Goal: Task Accomplishment & Management: Manage account settings

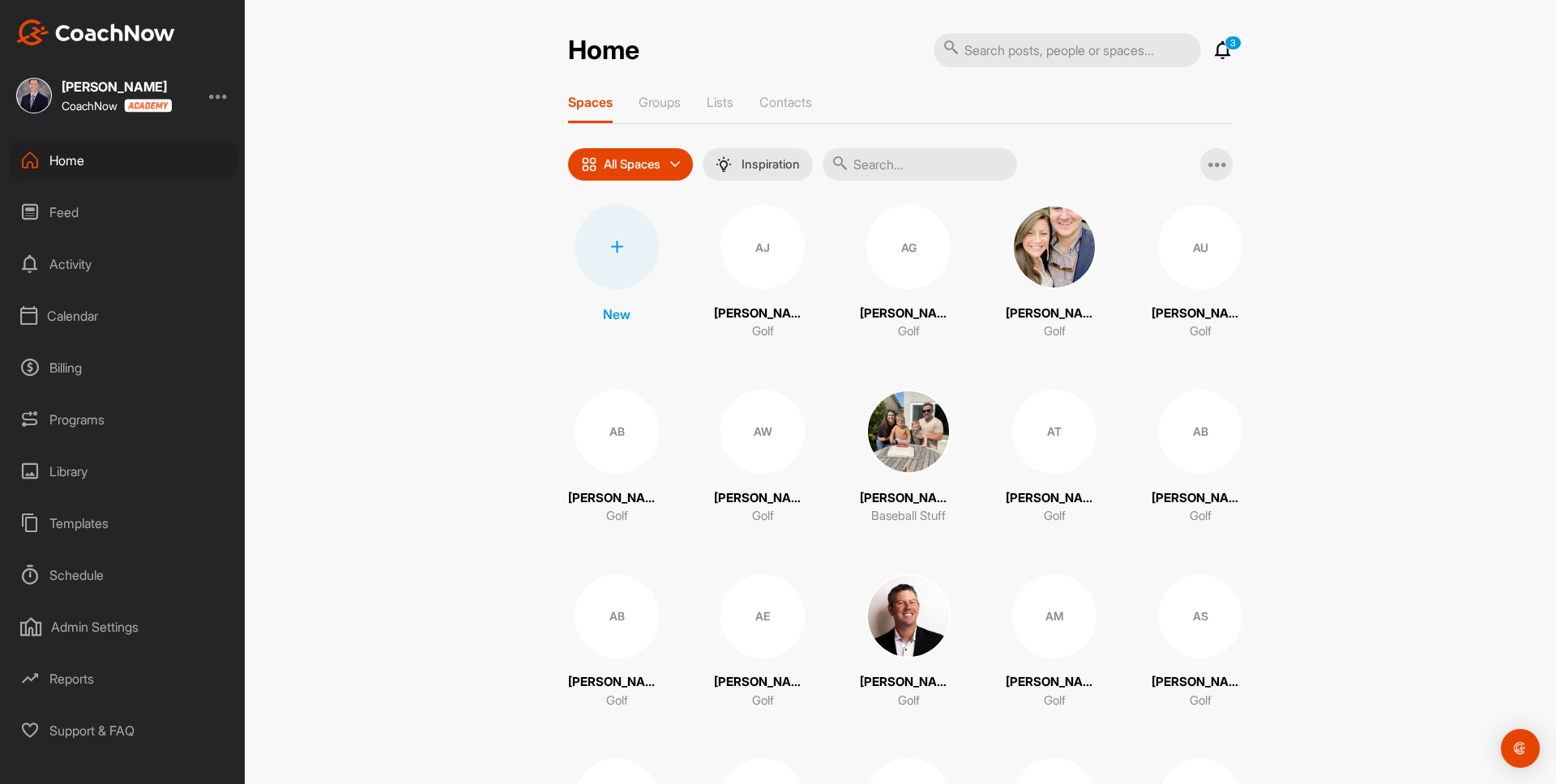
click at [91, 310] on div "Calendar" at bounding box center [123, 316] width 228 height 41
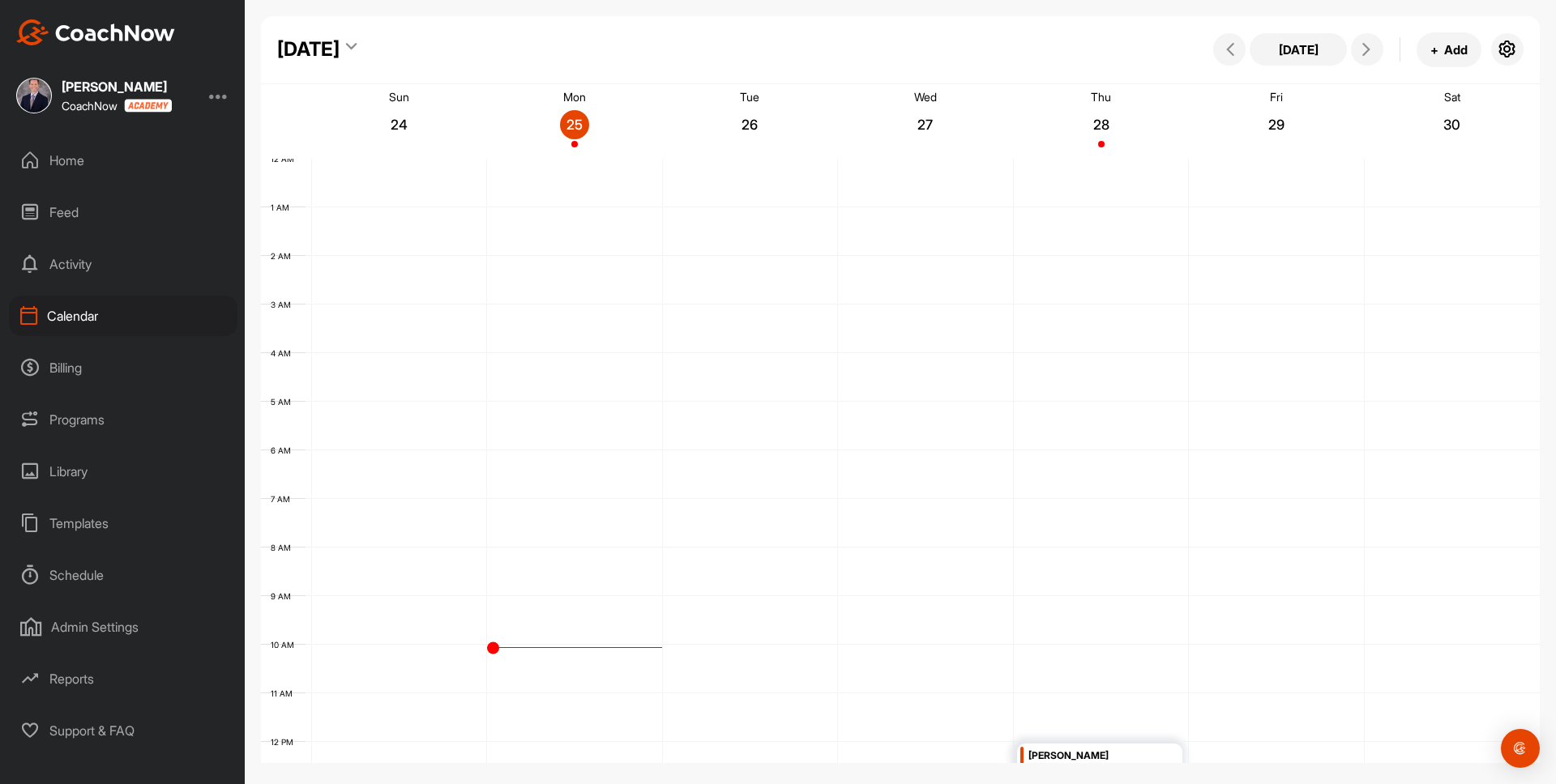
scroll to position [281, 0]
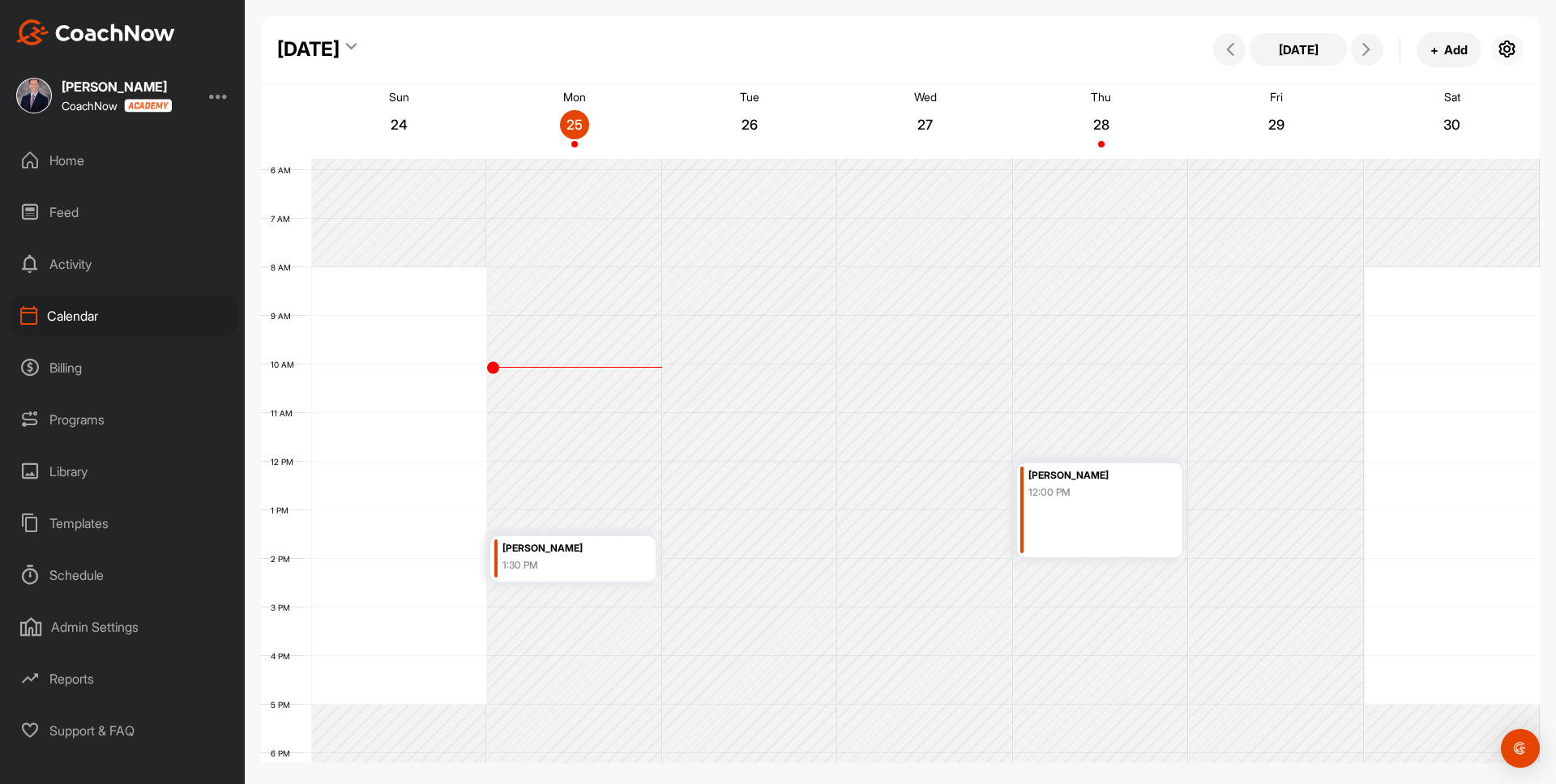
click at [1511, 50] on icon "button" at bounding box center [1507, 49] width 19 height 19
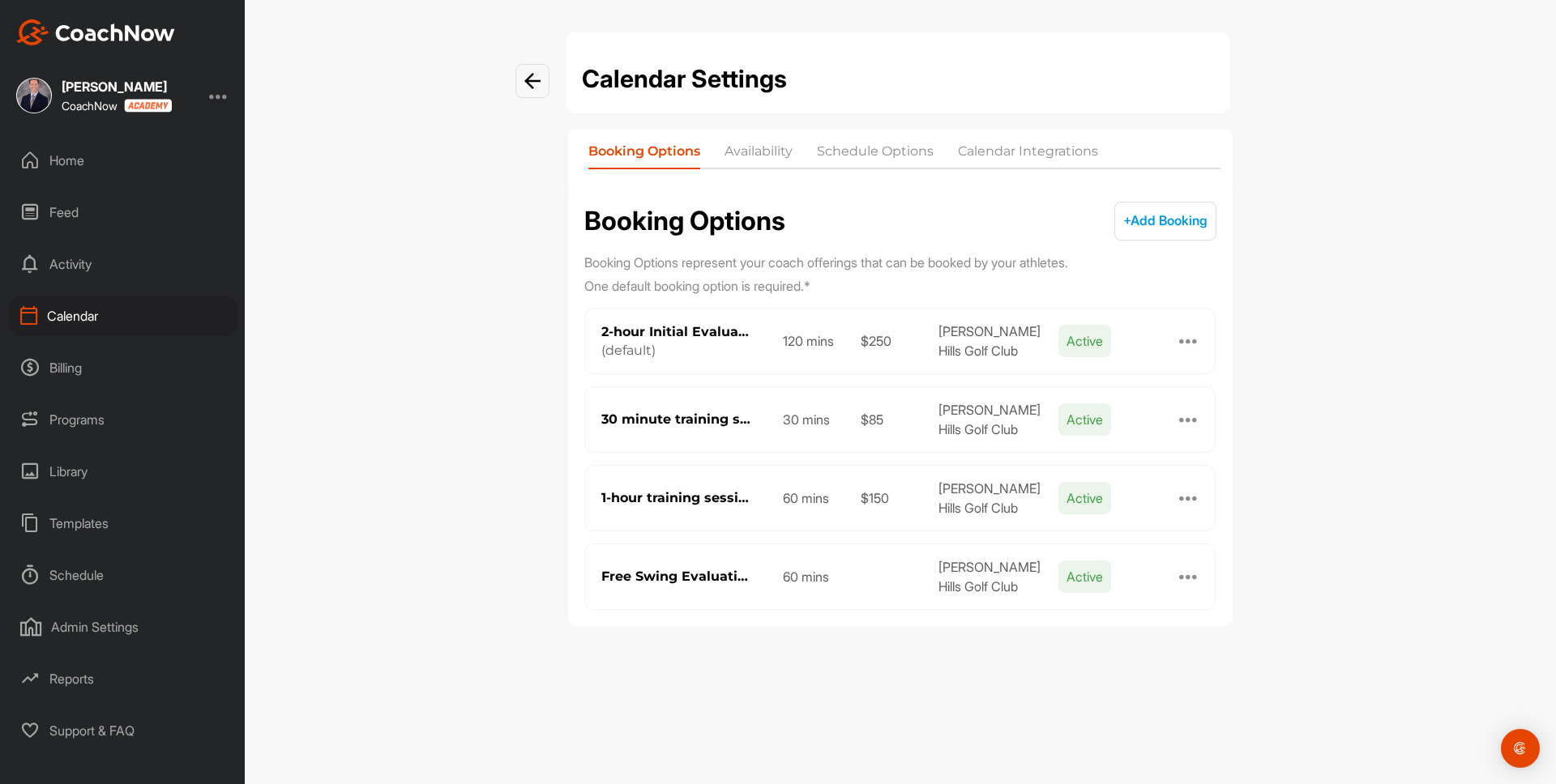
click at [1063, 148] on li "Calendar Integrations" at bounding box center [1028, 155] width 140 height 26
